Goal: Transaction & Acquisition: Purchase product/service

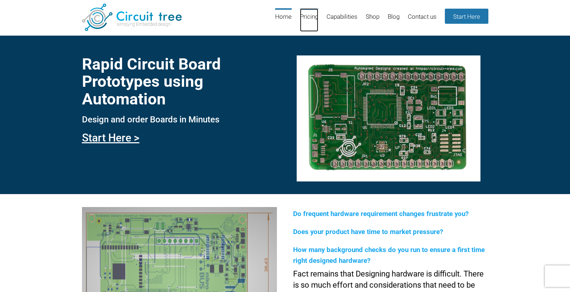
click at [303, 22] on link "Pricing" at bounding box center [309, 19] width 18 height 23
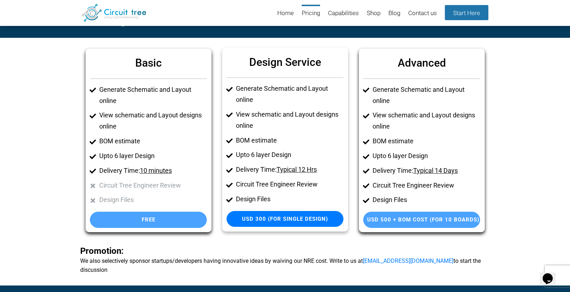
scroll to position [14, 0]
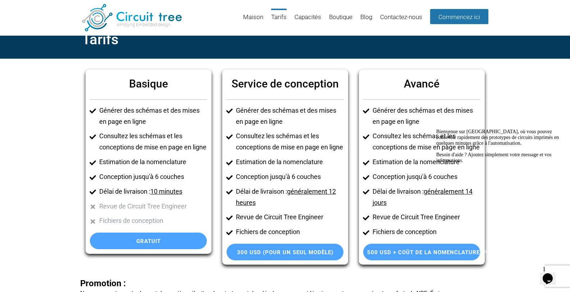
click at [553, 101] on section "Basique Générer des schémas et des mises en page en ligne Consultez les schémas…" at bounding box center [285, 188] width 570 height 259
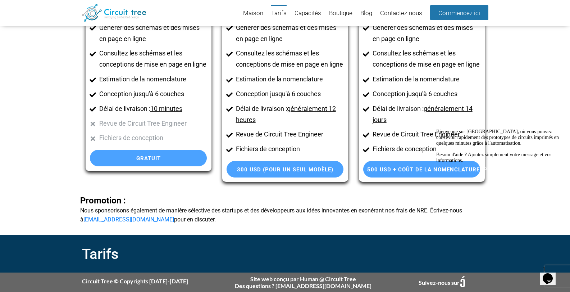
scroll to position [99, 0]
click at [441, 129] on div at bounding box center [500, 129] width 129 height 0
click at [436, 129] on icon "Chat accrocheur" at bounding box center [436, 129] width 0 height 0
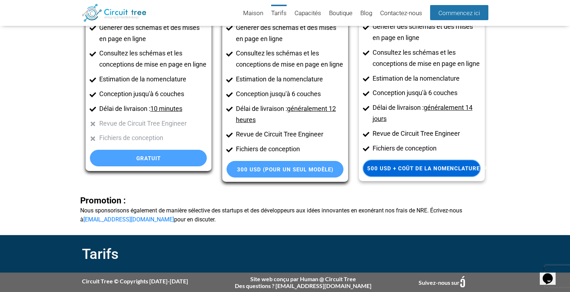
click at [384, 172] on link "500 USD + coût de la nomenclature (pour 10 cartes)" at bounding box center [421, 168] width 117 height 17
